Goal: Check status: Check status

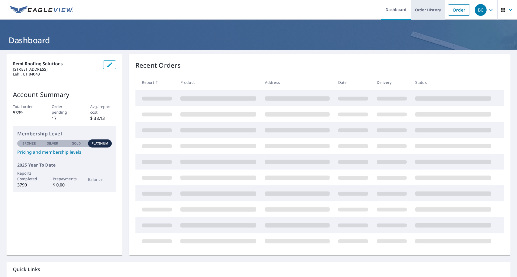
click at [424, 9] on link "Order History" at bounding box center [427, 10] width 35 height 20
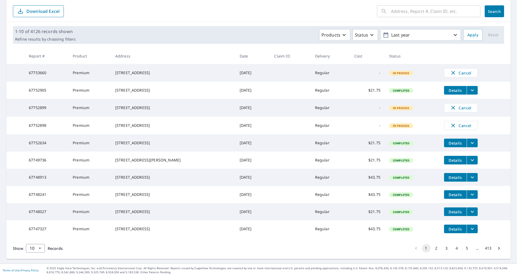
scroll to position [75, 0]
